Goal: Transaction & Acquisition: Book appointment/travel/reservation

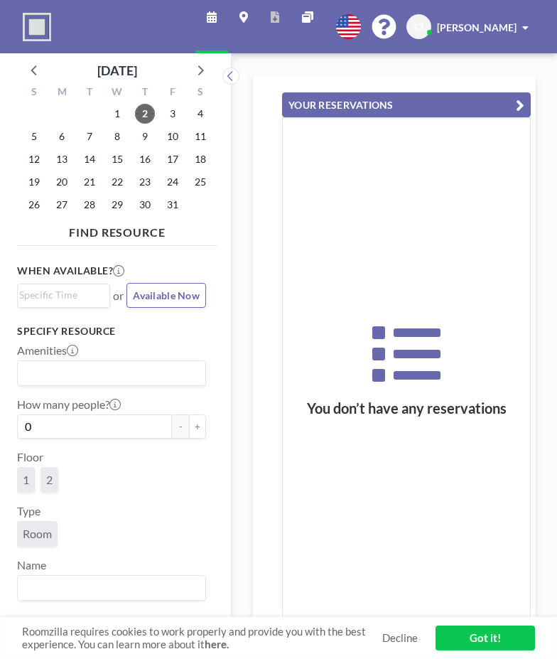
scroll to position [0, 910]
click at [147, 116] on span "2" at bounding box center [145, 114] width 20 height 20
click at [153, 116] on span "2" at bounding box center [145, 114] width 20 height 20
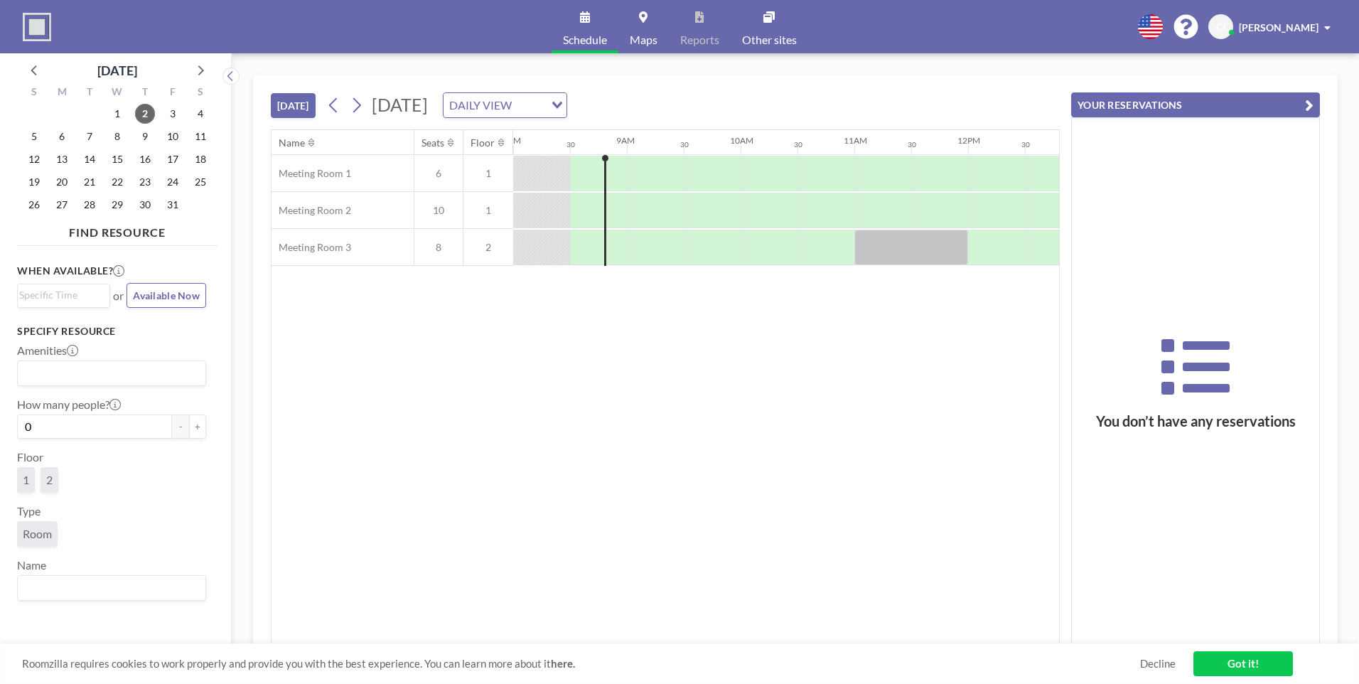
click at [557, 178] on div at bounding box center [598, 173] width 57 height 35
click at [557, 172] on div at bounding box center [617, 174] width 21 height 36
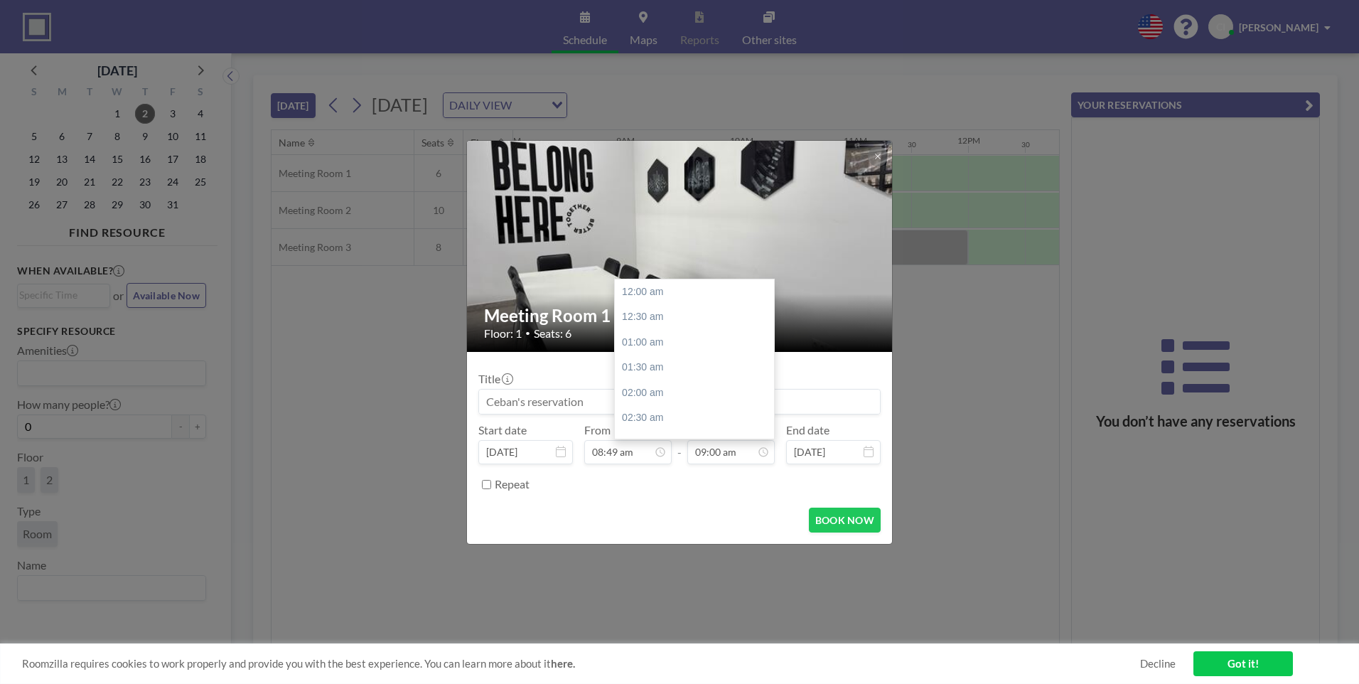
scroll to position [456, 0]
click at [557, 456] on input "09:00 am" at bounding box center [731, 452] width 87 height 24
click at [557, 339] on div "05:00 pm" at bounding box center [698, 341] width 166 height 26
type input "05:00 pm"
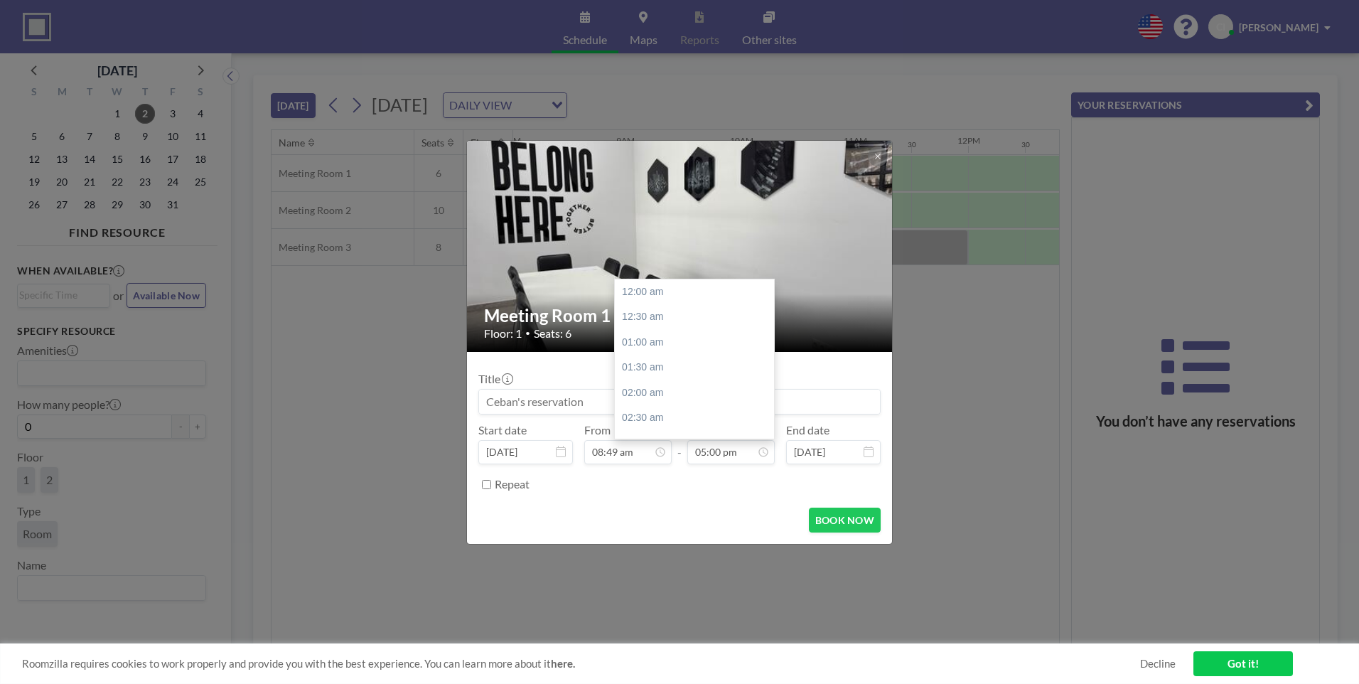
scroll to position [860, 0]
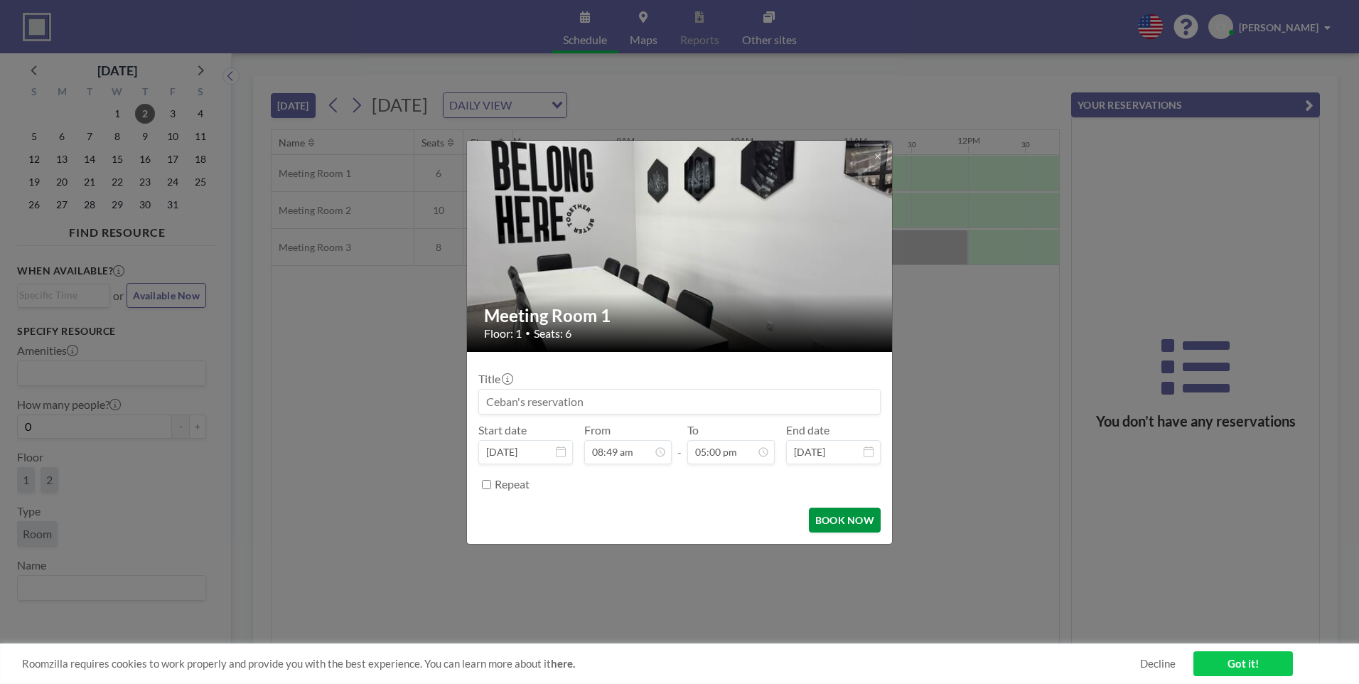
click at [557, 530] on button "BOOK NOW" at bounding box center [845, 520] width 72 height 25
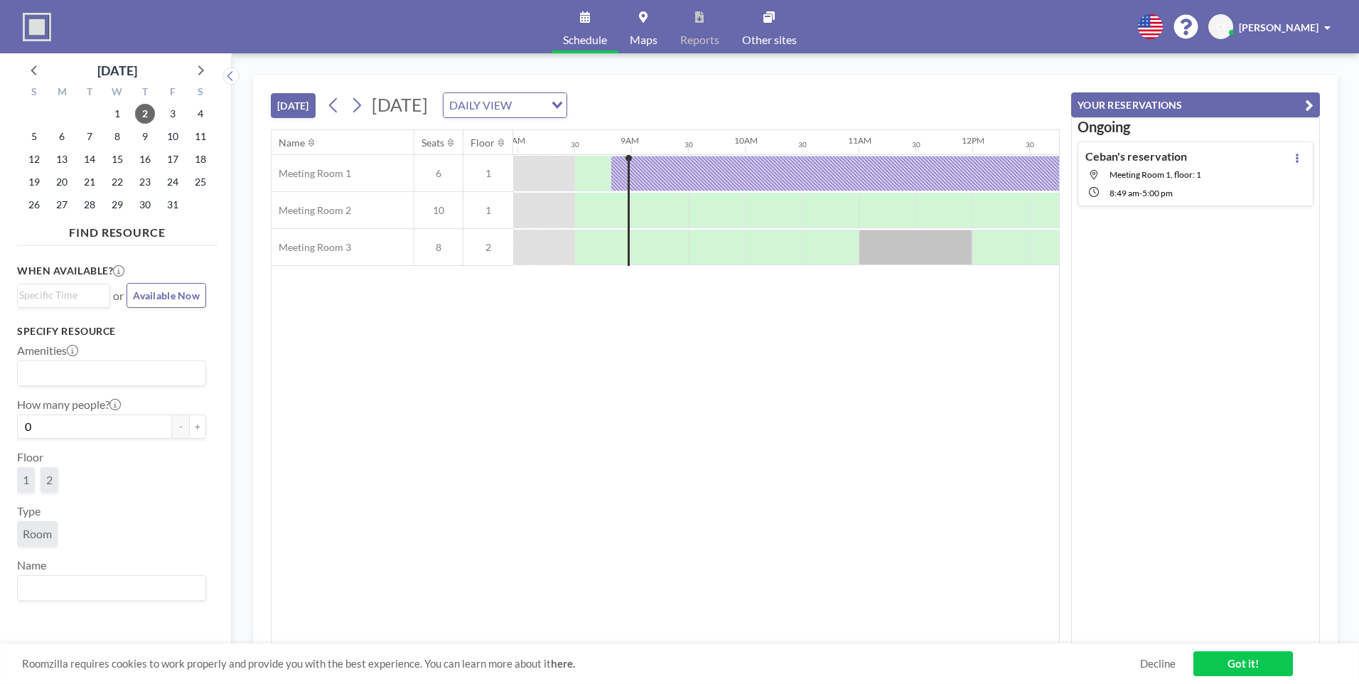
scroll to position [0, 910]
